Goal: Obtain resource: Download file/media

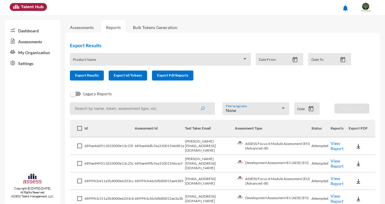
click at [334, 143] on link "View Report" at bounding box center [336, 146] width 13 height 10
click at [357, 147] on img at bounding box center [358, 146] width 6 height 6
click at [346, 158] on button "EN" at bounding box center [362, 157] width 34 height 11
